Goal: Use online tool/utility

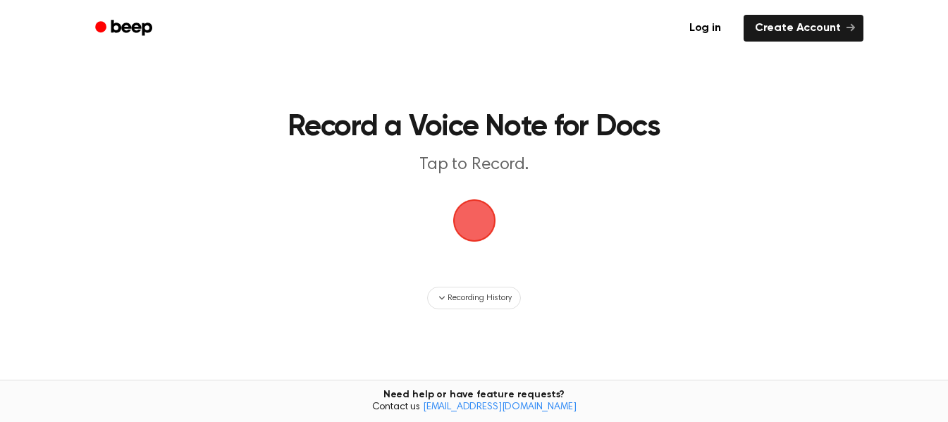
click at [473, 232] on span "button" at bounding box center [473, 220] width 39 height 39
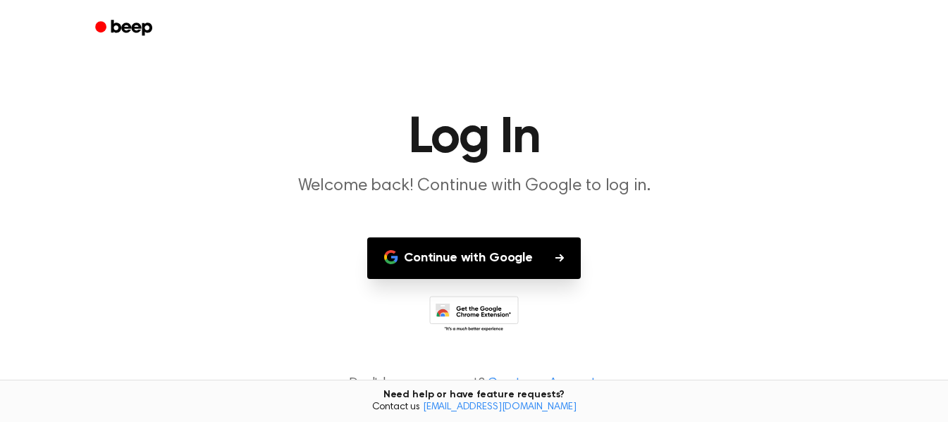
click at [504, 256] on button "Continue with Google" at bounding box center [473, 258] width 213 height 42
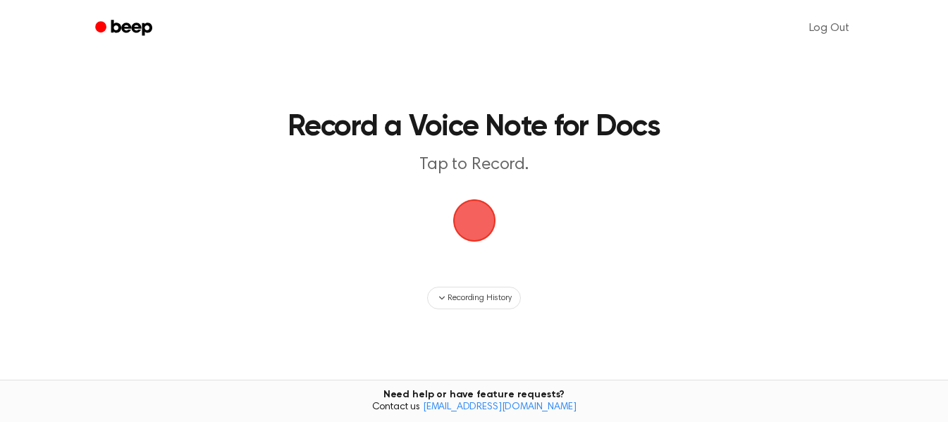
click at [464, 227] on span "button" at bounding box center [473, 220] width 39 height 39
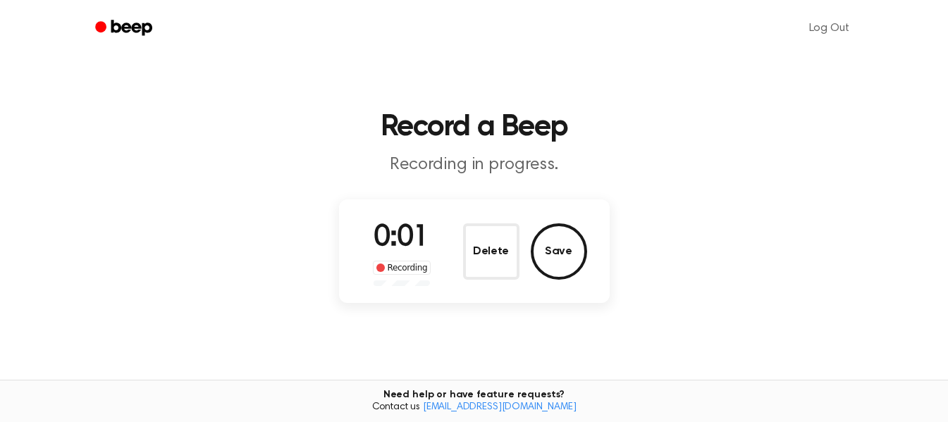
click at [244, 135] on h1 "Record a Beep" at bounding box center [473, 128] width 721 height 30
click at [530, 247] on div "Delete Save" at bounding box center [525, 251] width 124 height 56
click at [563, 256] on button "Save" at bounding box center [558, 251] width 56 height 56
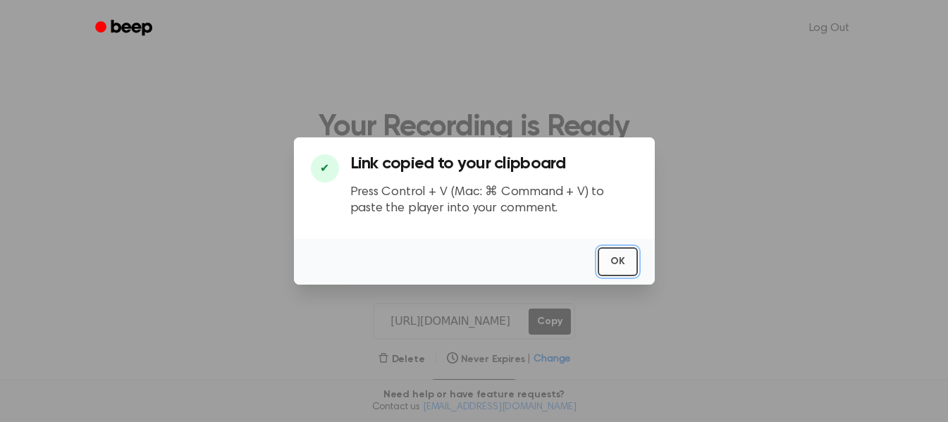
click at [603, 270] on button "OK" at bounding box center [617, 261] width 40 height 29
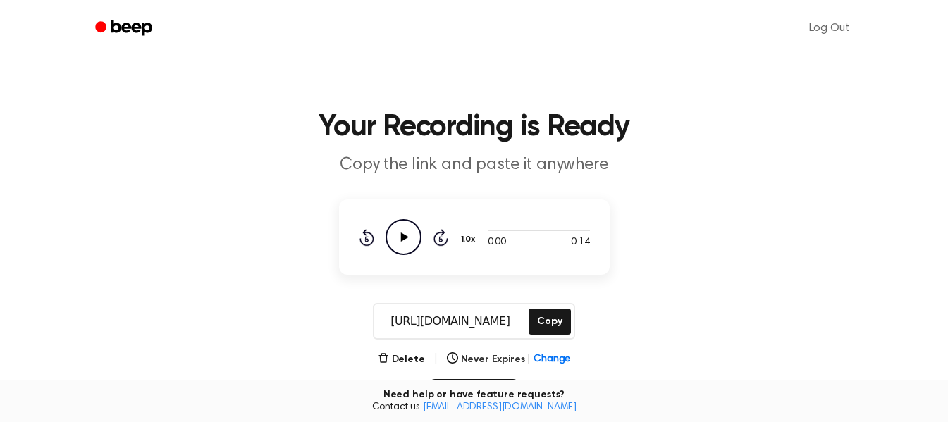
scroll to position [86, 0]
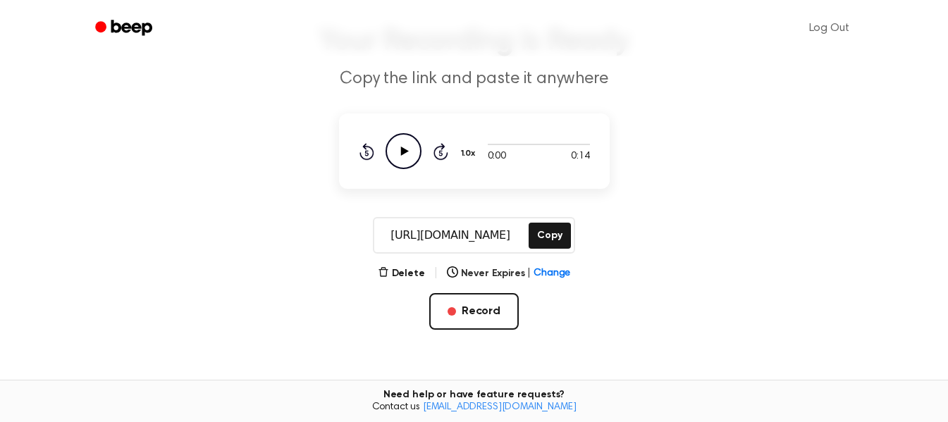
click at [402, 152] on icon at bounding box center [404, 151] width 8 height 9
click at [407, 269] on button "Delete" at bounding box center [401, 273] width 47 height 15
